Goal: Transaction & Acquisition: Purchase product/service

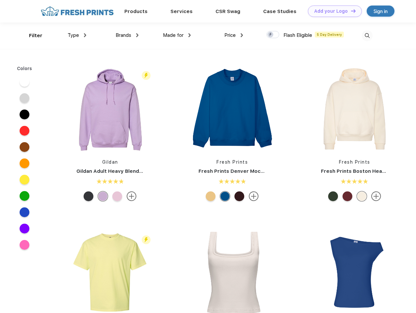
click at [332, 11] on link "Add your Logo Design Tool" at bounding box center [335, 11] width 54 height 11
click at [0, 0] on div "Design Tool" at bounding box center [0, 0] width 0 height 0
click at [350, 11] on link "Add your Logo Design Tool" at bounding box center [335, 11] width 54 height 11
click at [31, 36] on div "Filter" at bounding box center [35, 36] width 13 height 8
click at [77, 35] on span "Type" at bounding box center [73, 35] width 11 height 6
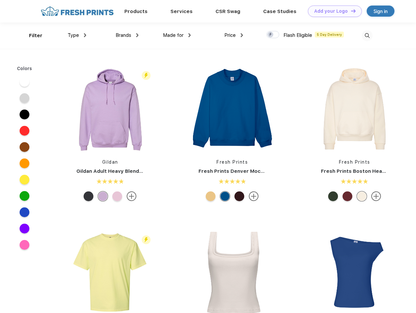
click at [127, 35] on span "Brands" at bounding box center [124, 35] width 16 height 6
click at [177, 35] on span "Made for" at bounding box center [173, 35] width 21 height 6
click at [234, 35] on span "Price" at bounding box center [229, 35] width 11 height 6
click at [273, 35] on div at bounding box center [272, 34] width 13 height 7
click at [270, 35] on input "checkbox" at bounding box center [268, 33] width 4 height 4
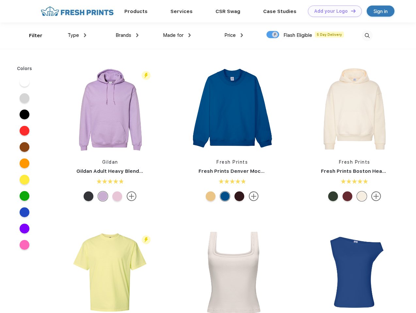
click at [367, 36] on img at bounding box center [367, 35] width 11 height 11
